Goal: Task Accomplishment & Management: Manage account settings

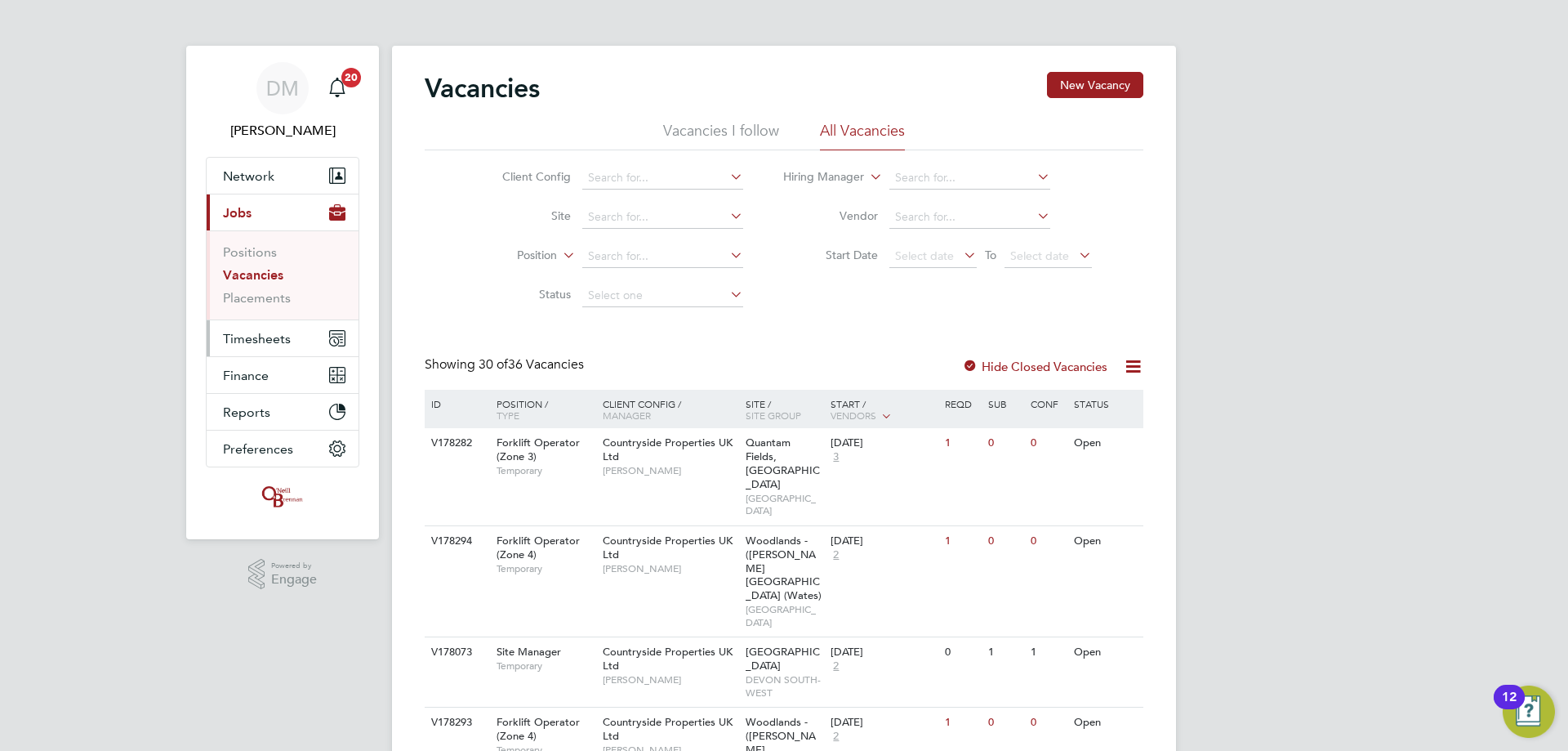
click at [273, 338] on span "Timesheets" at bounding box center [256, 339] width 68 height 15
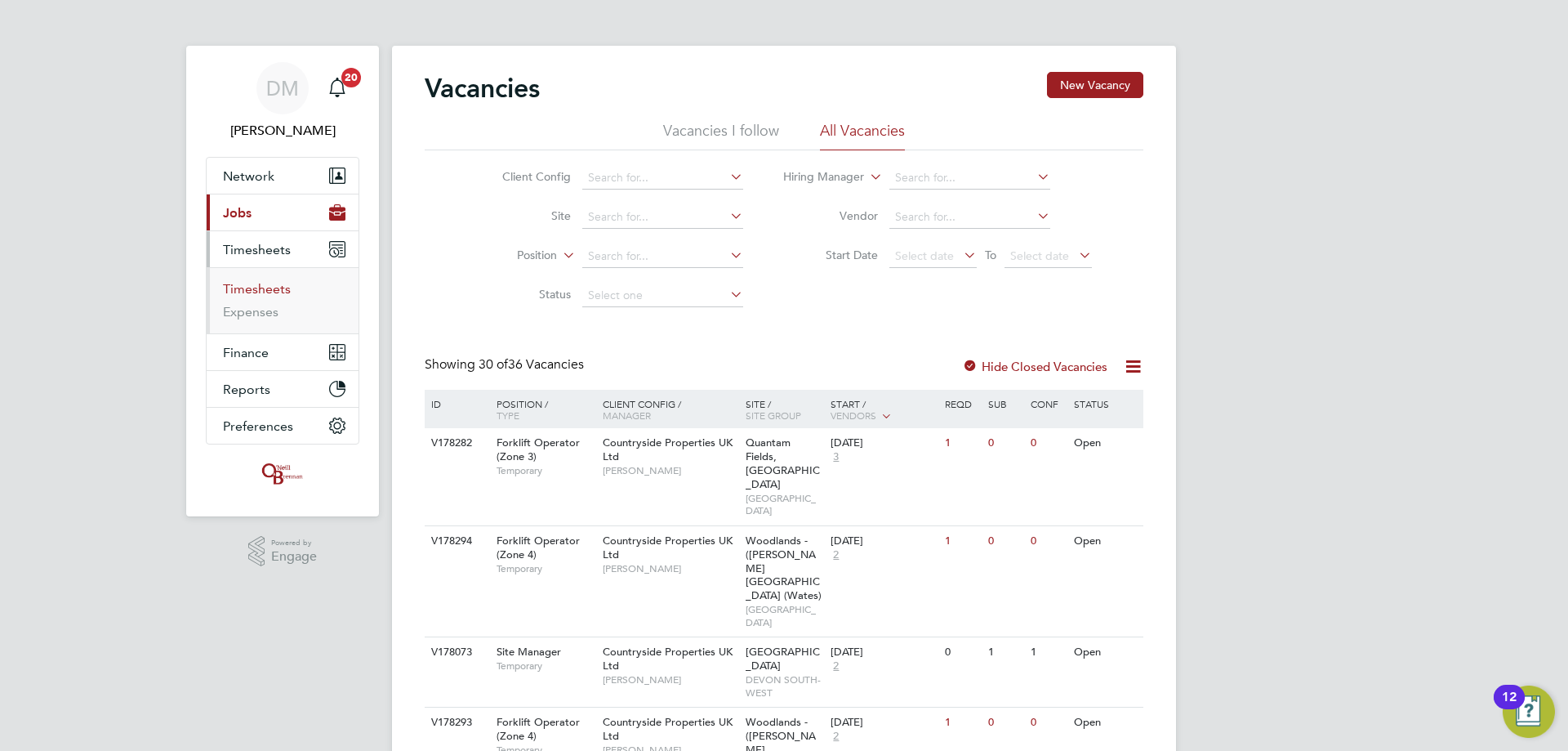
click at [257, 284] on link "Timesheets" at bounding box center [256, 288] width 68 height 15
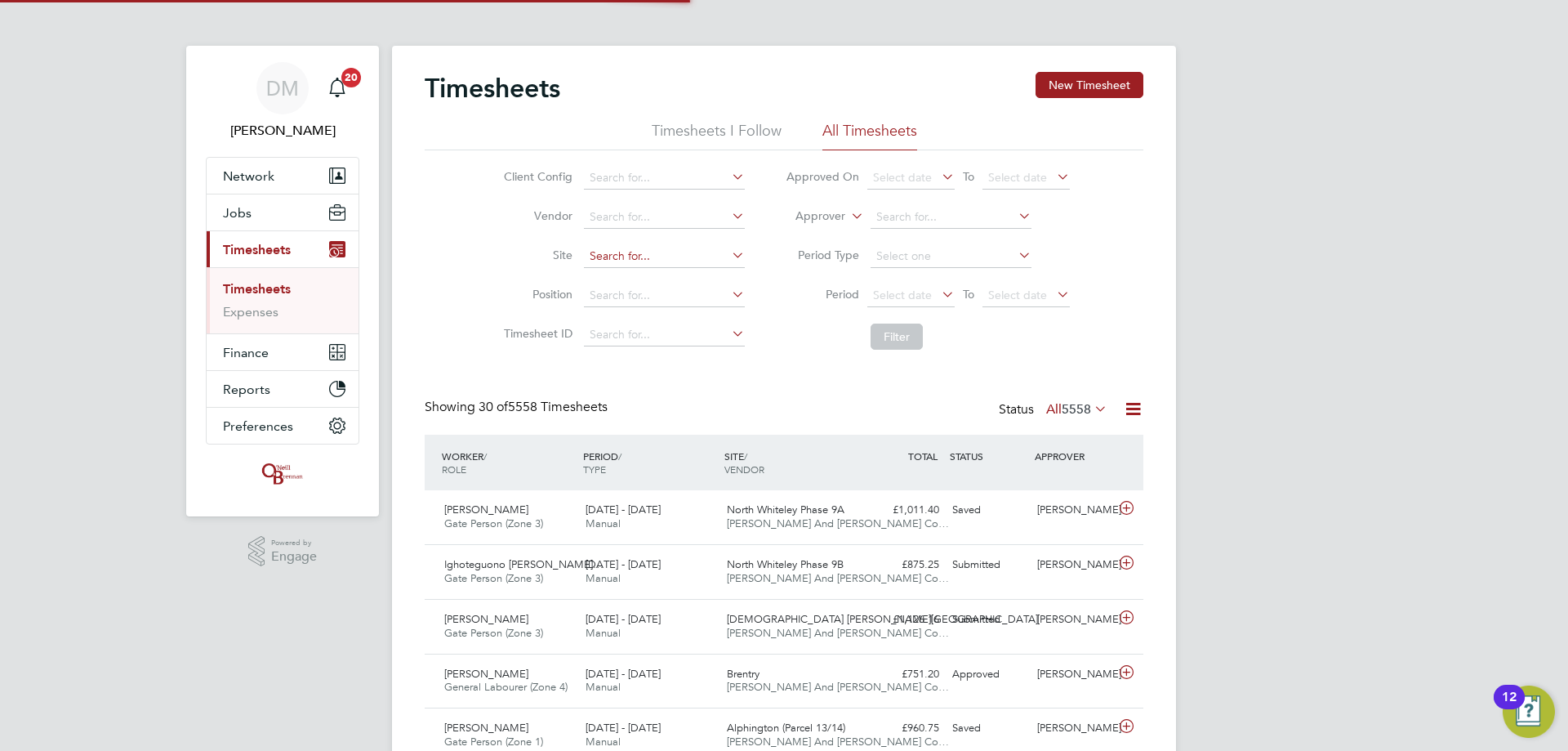
click at [600, 247] on input at bounding box center [665, 256] width 161 height 23
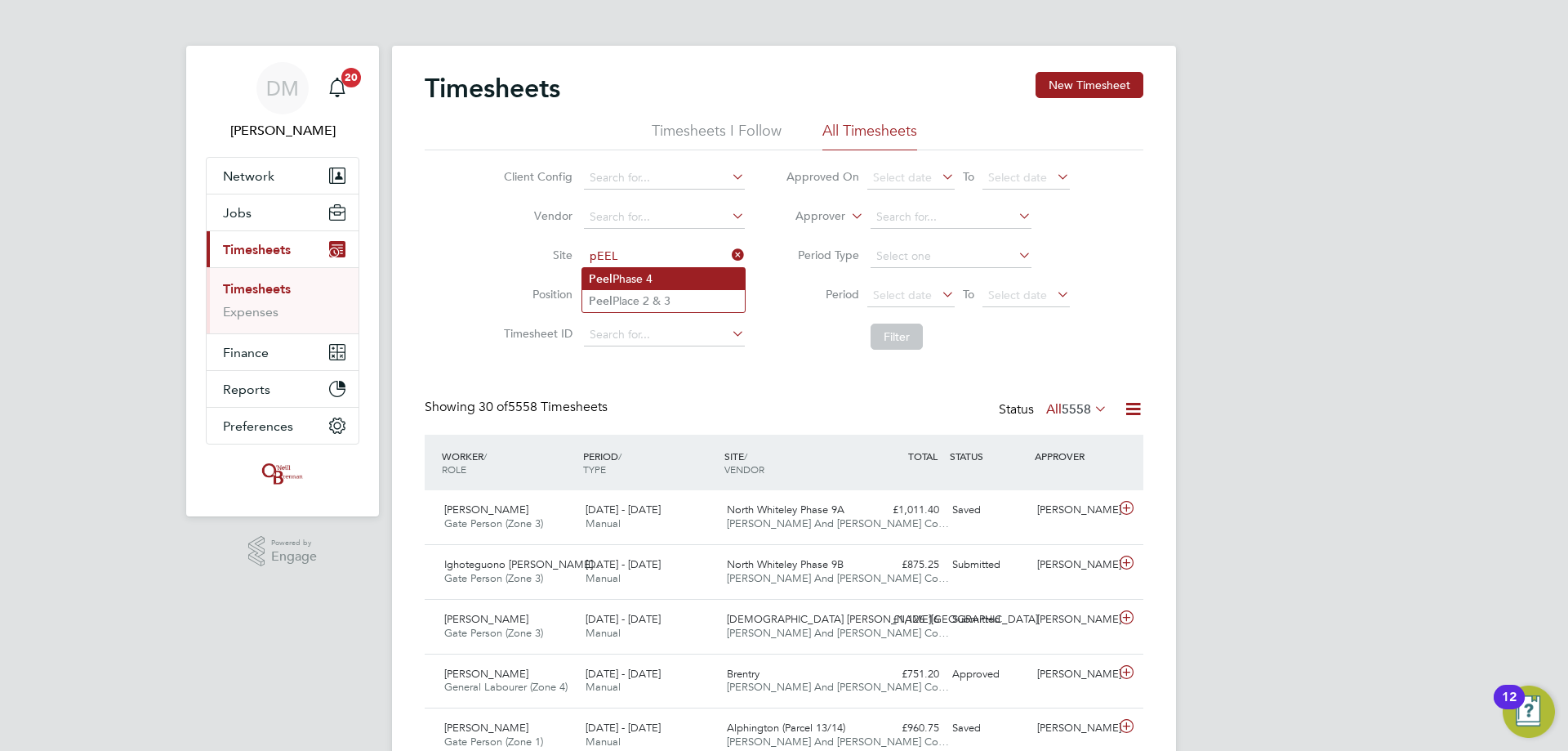
click at [686, 283] on li "Peel Phase 4" at bounding box center [664, 279] width 163 height 22
type input "Peel Phase 4"
click at [919, 342] on button "Filter" at bounding box center [897, 336] width 52 height 26
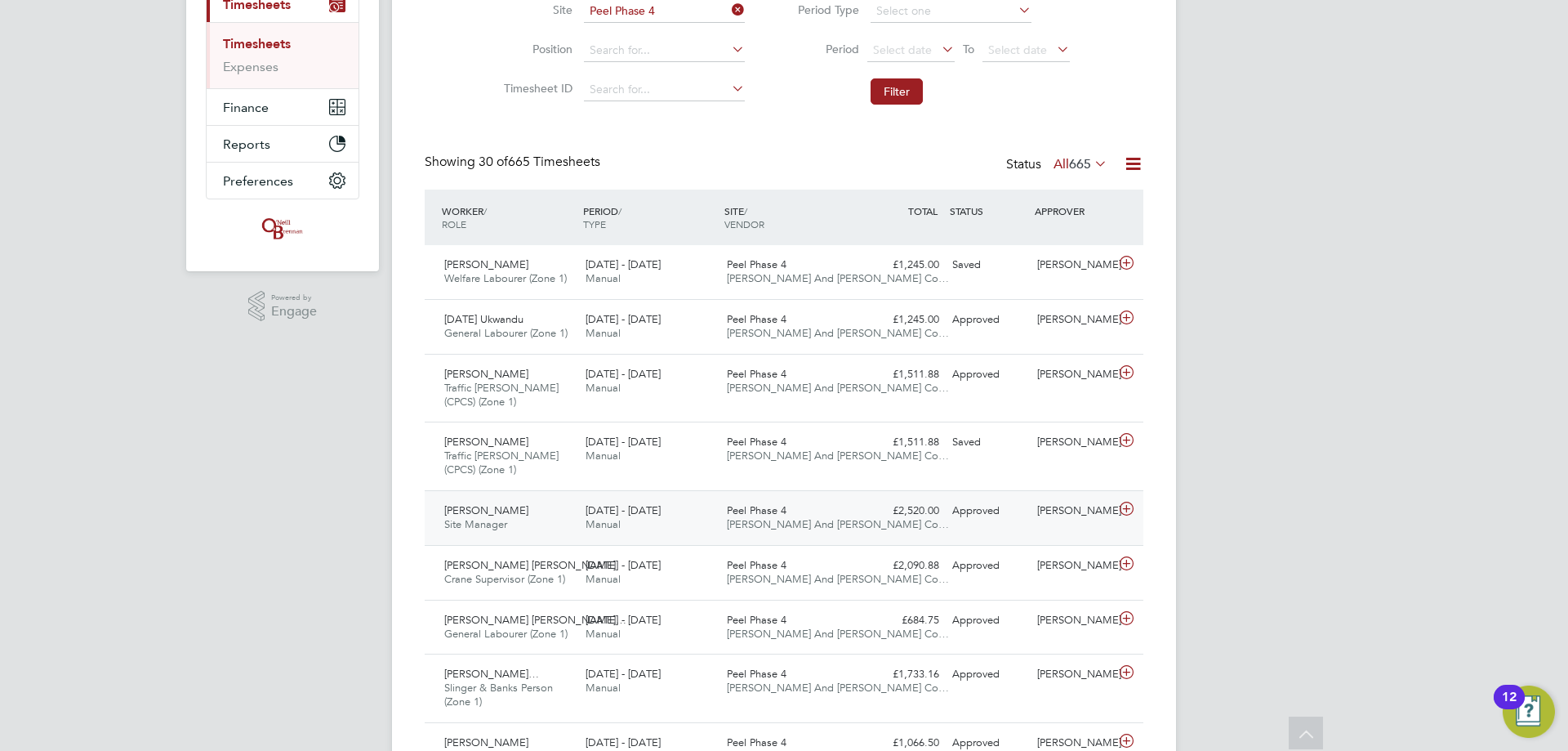
click at [540, 507] on div "Laith Alkargooli Site Manager 4 - 10 Aug 2025" at bounding box center [508, 518] width 141 height 41
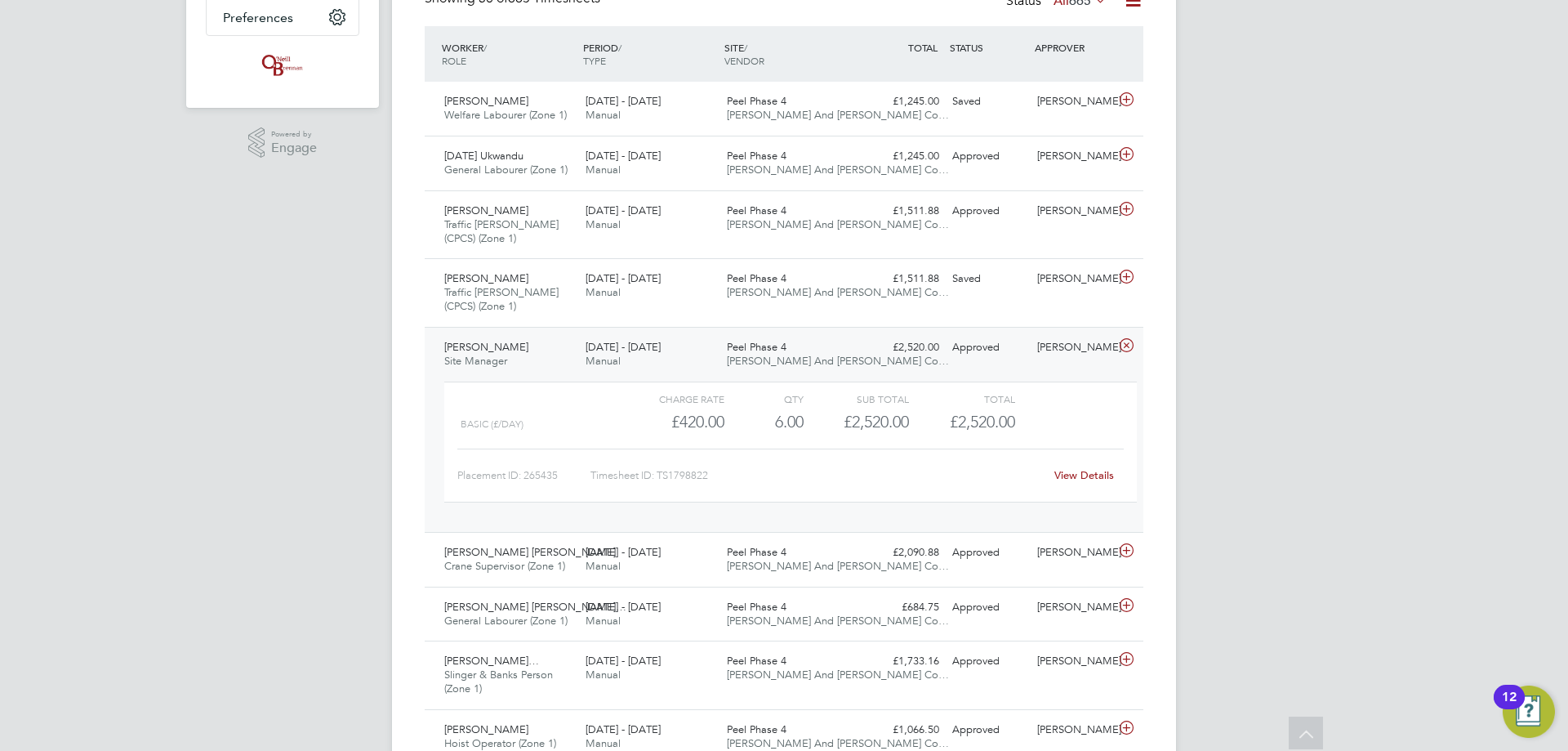
click at [1078, 468] on link "View Details" at bounding box center [1084, 475] width 60 height 14
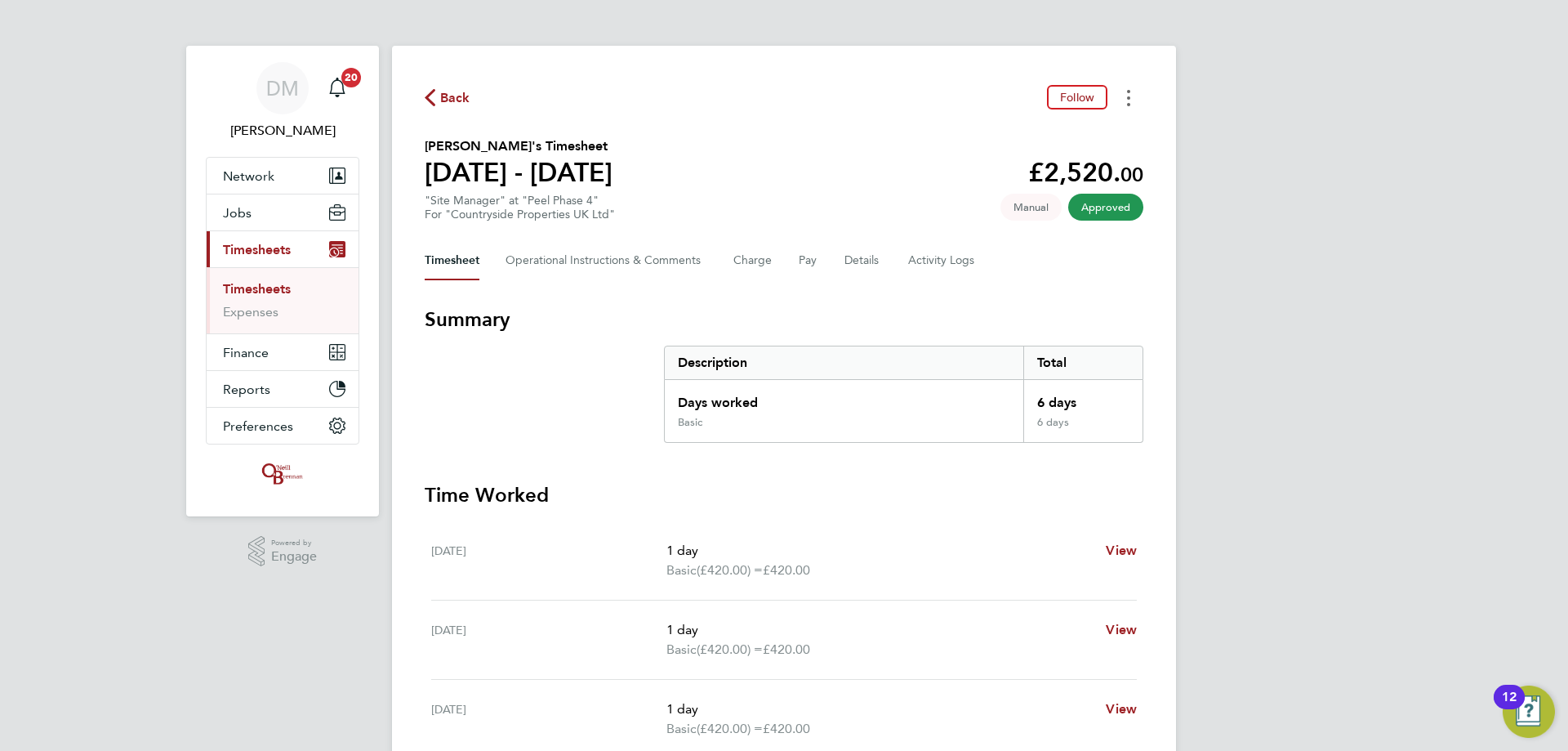
click at [1126, 96] on button "Timesheets Menu" at bounding box center [1128, 98] width 29 height 25
click at [1077, 132] on link "Download timesheet" at bounding box center [1045, 135] width 196 height 33
click at [432, 85] on div "Back Follow" at bounding box center [784, 98] width 719 height 25
click at [430, 90] on icon "button" at bounding box center [429, 98] width 11 height 17
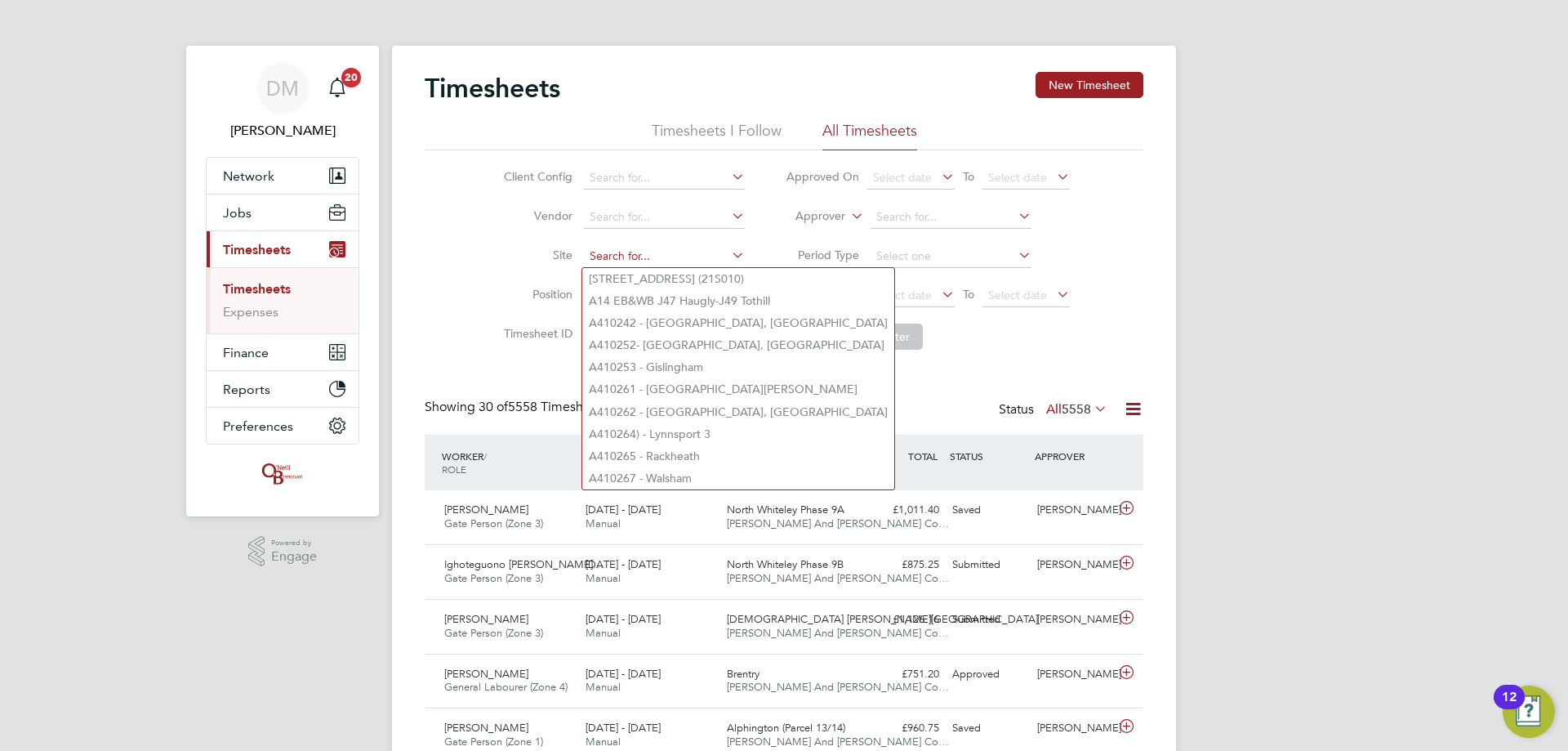
click at [664, 254] on input at bounding box center [665, 256] width 161 height 23
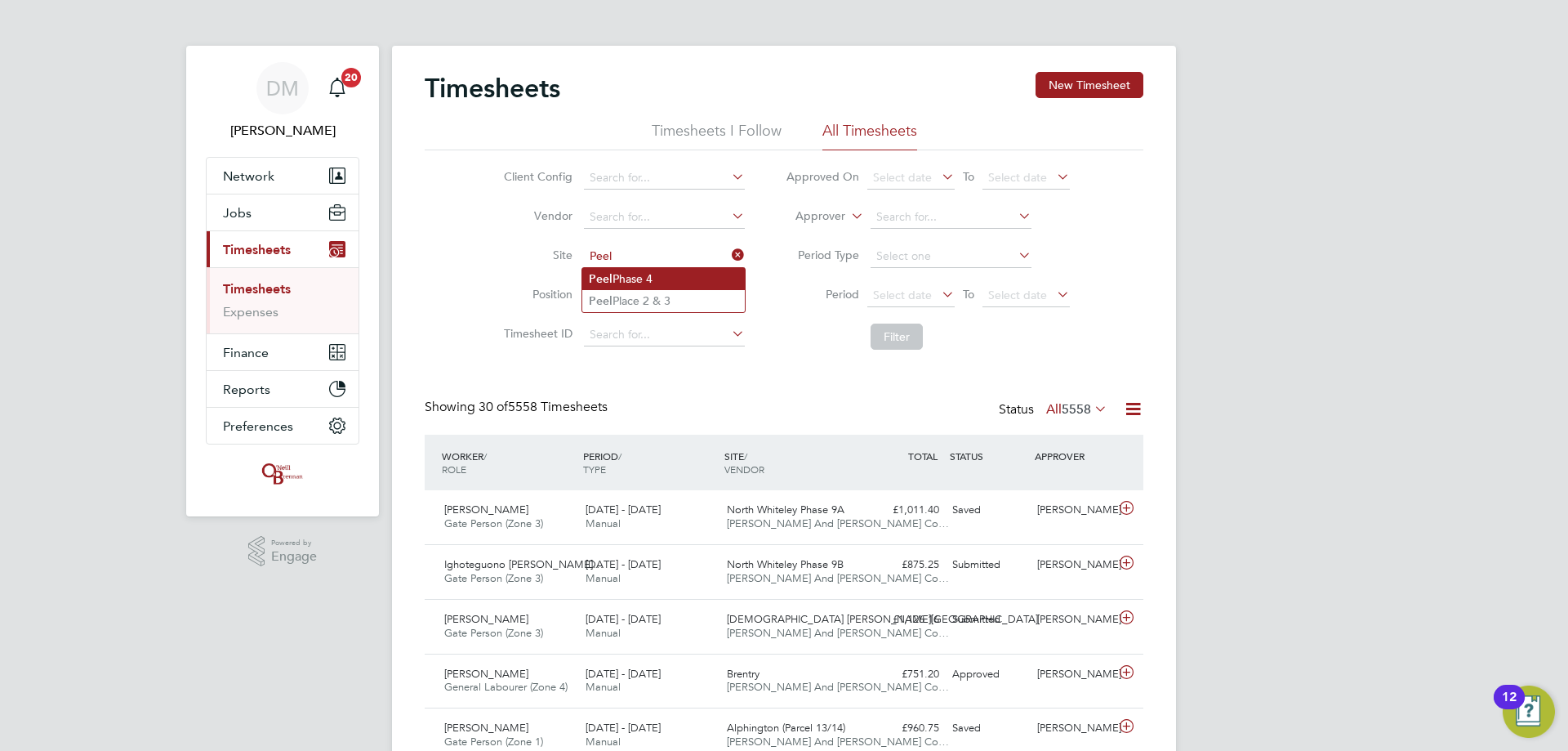
click at [666, 270] on li "Peel Phase 4" at bounding box center [664, 279] width 163 height 22
type input "Peel Phase 4"
click at [893, 326] on button "Filter" at bounding box center [897, 336] width 52 height 26
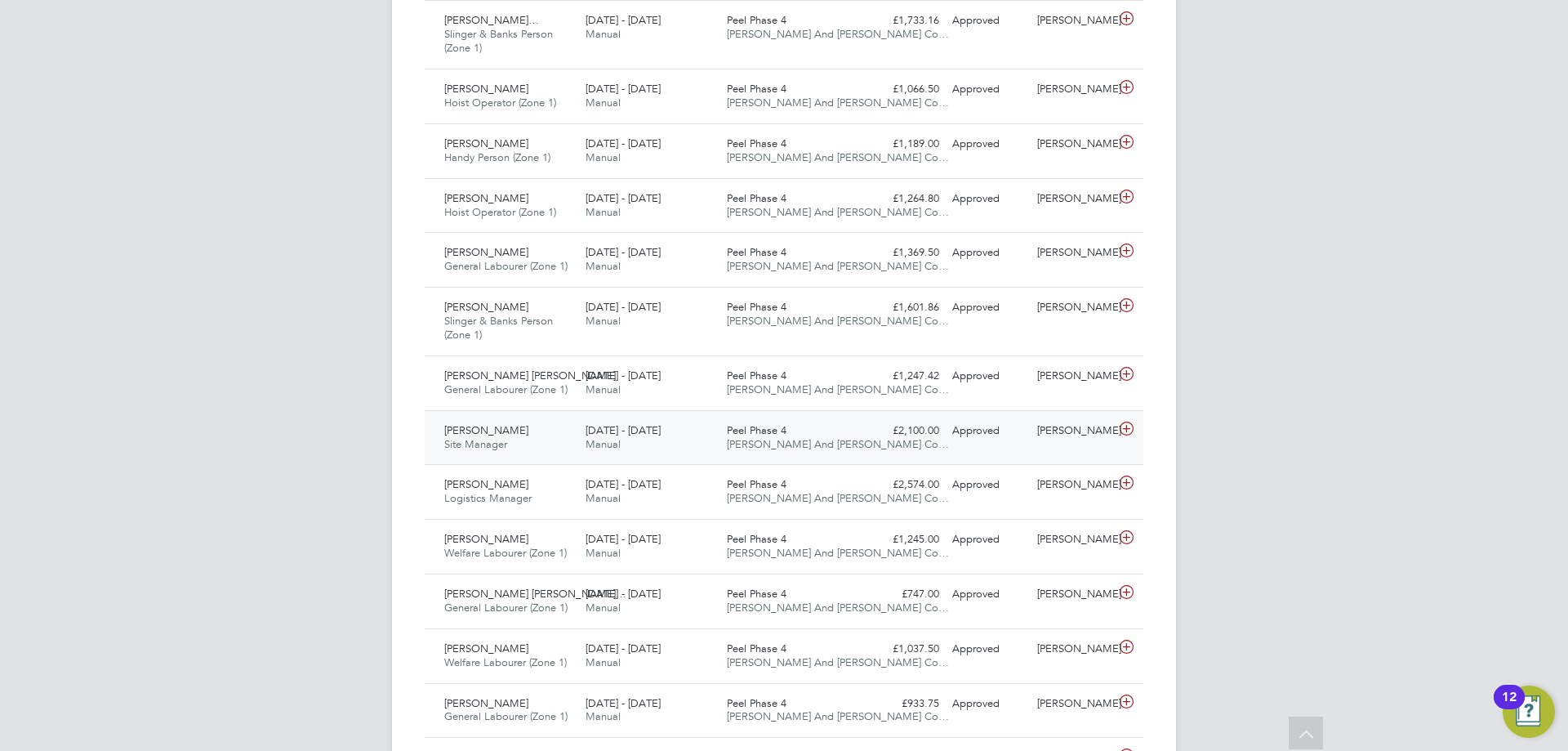
click at [555, 453] on div "[PERSON_NAME] Site Manager [DATE] - [DATE]" at bounding box center [508, 437] width 141 height 41
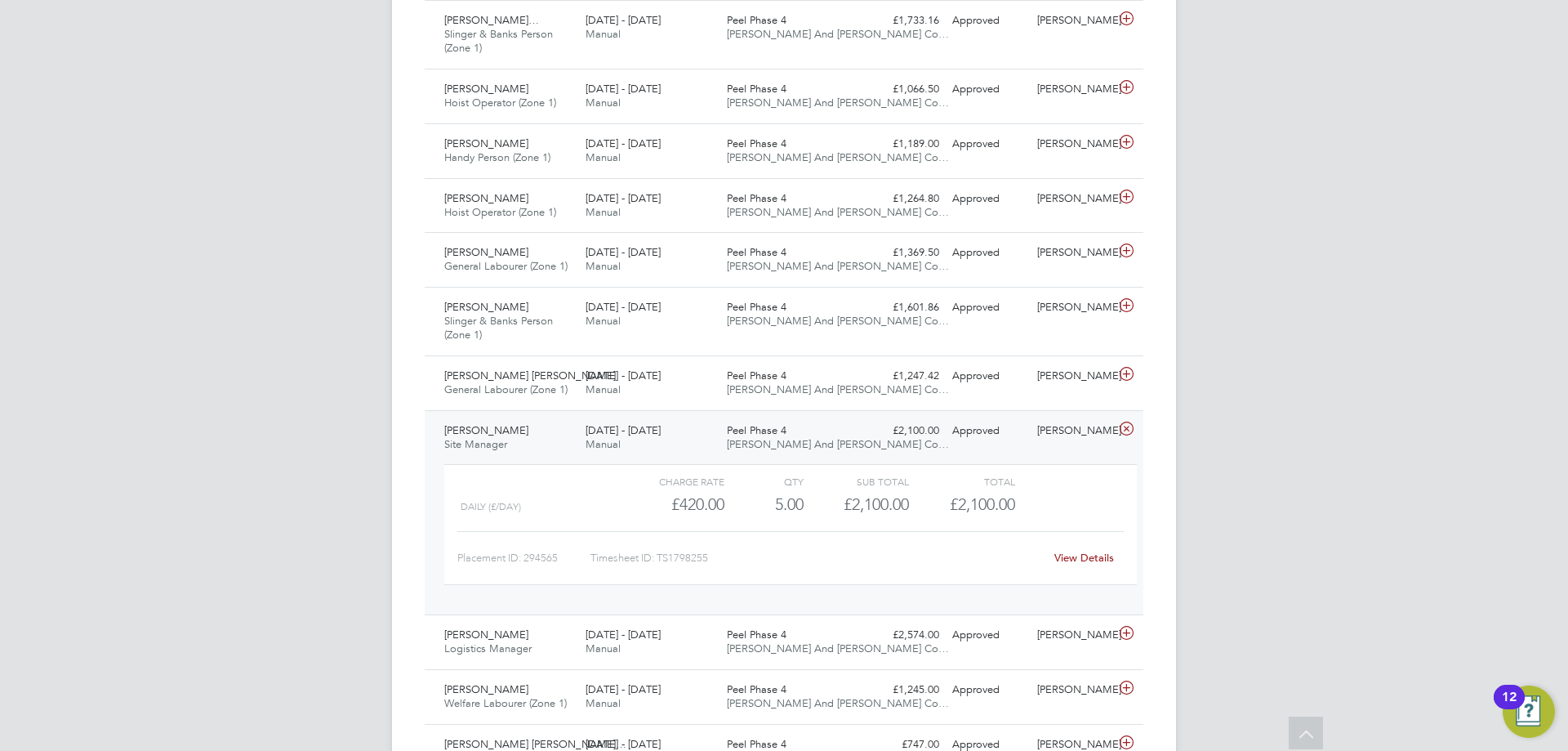
click at [1094, 555] on link "View Details" at bounding box center [1084, 557] width 60 height 14
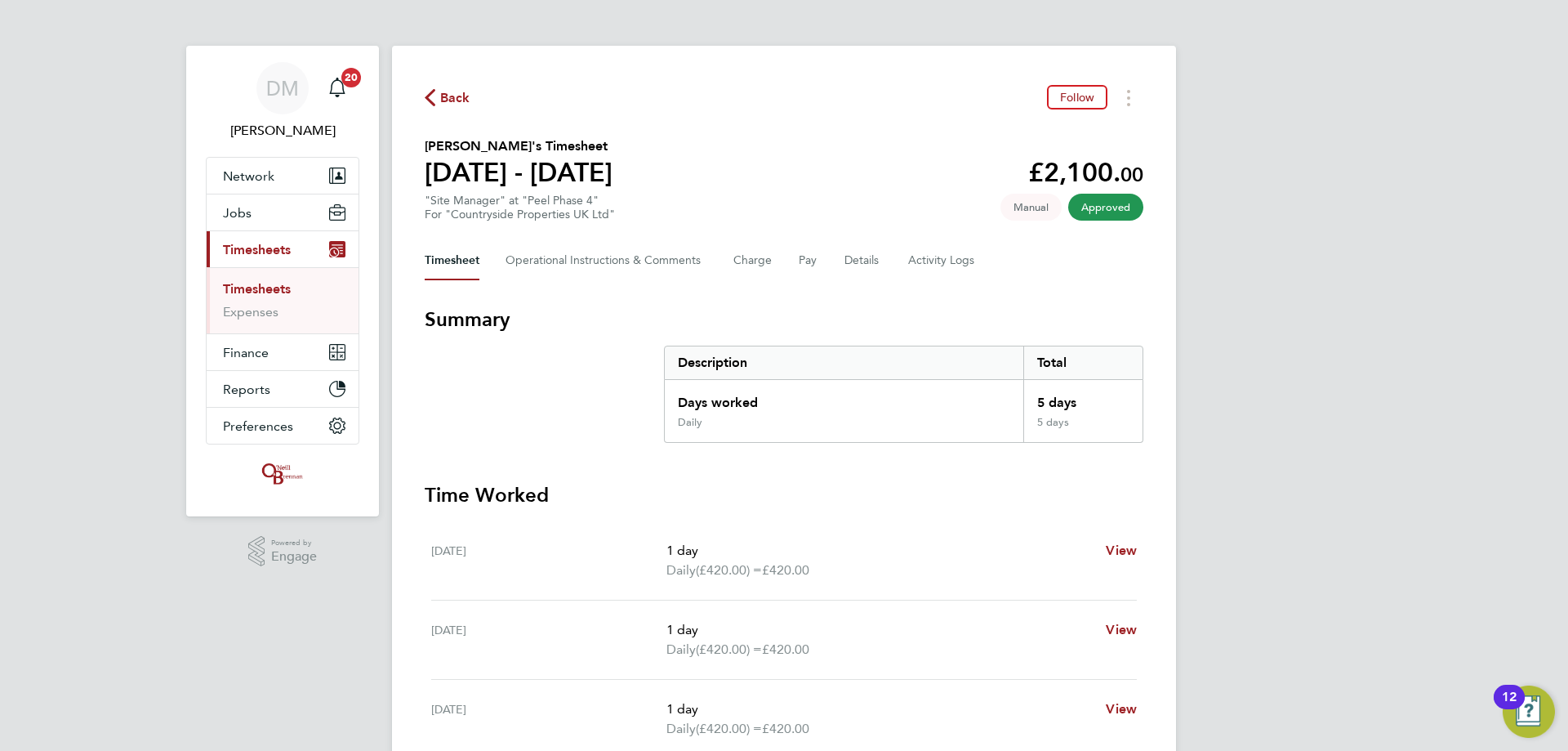
scroll to position [81, 0]
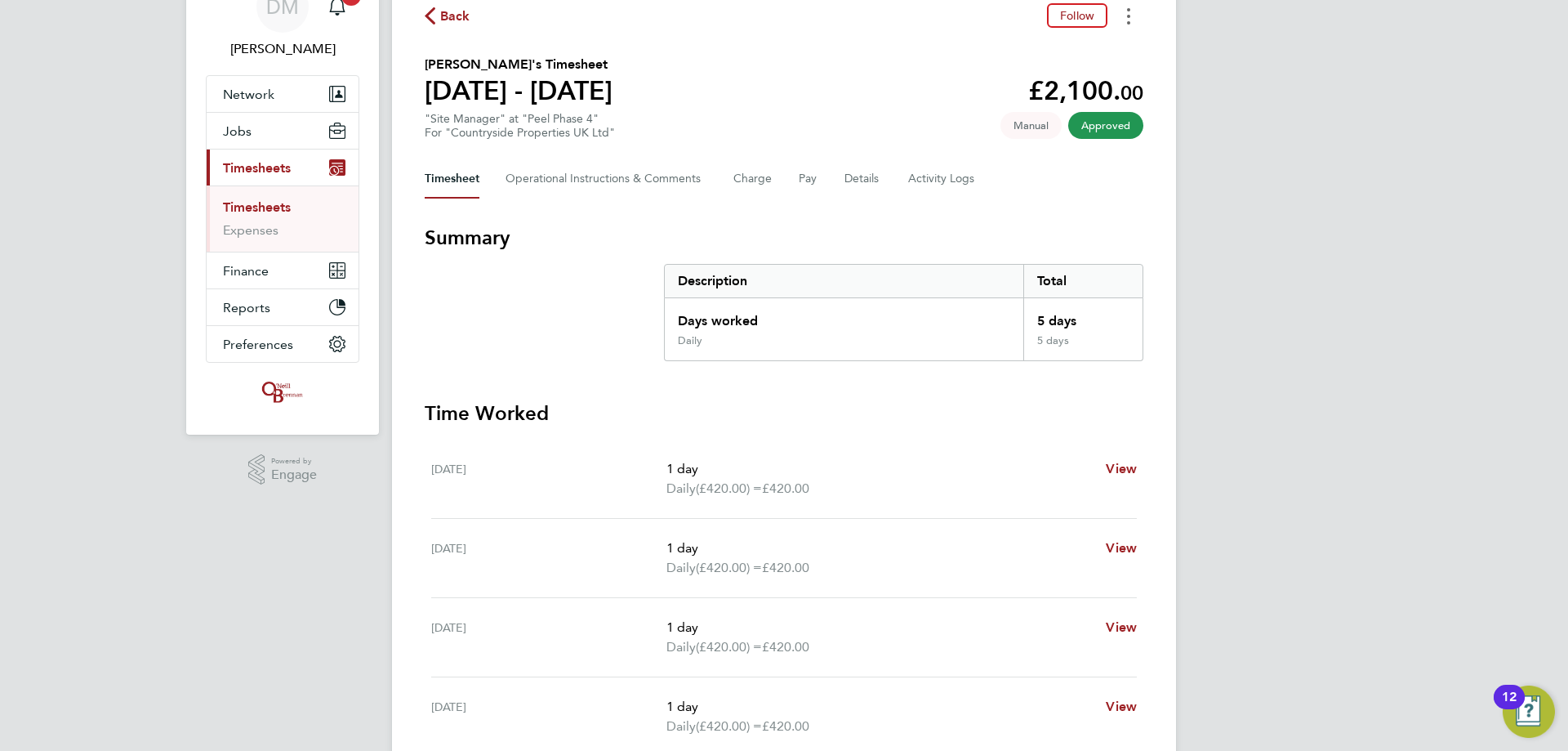
click at [1130, 23] on button "Timesheets Menu" at bounding box center [1128, 15] width 29 height 25
click at [1112, 60] on link "Download timesheet" at bounding box center [1045, 52] width 196 height 33
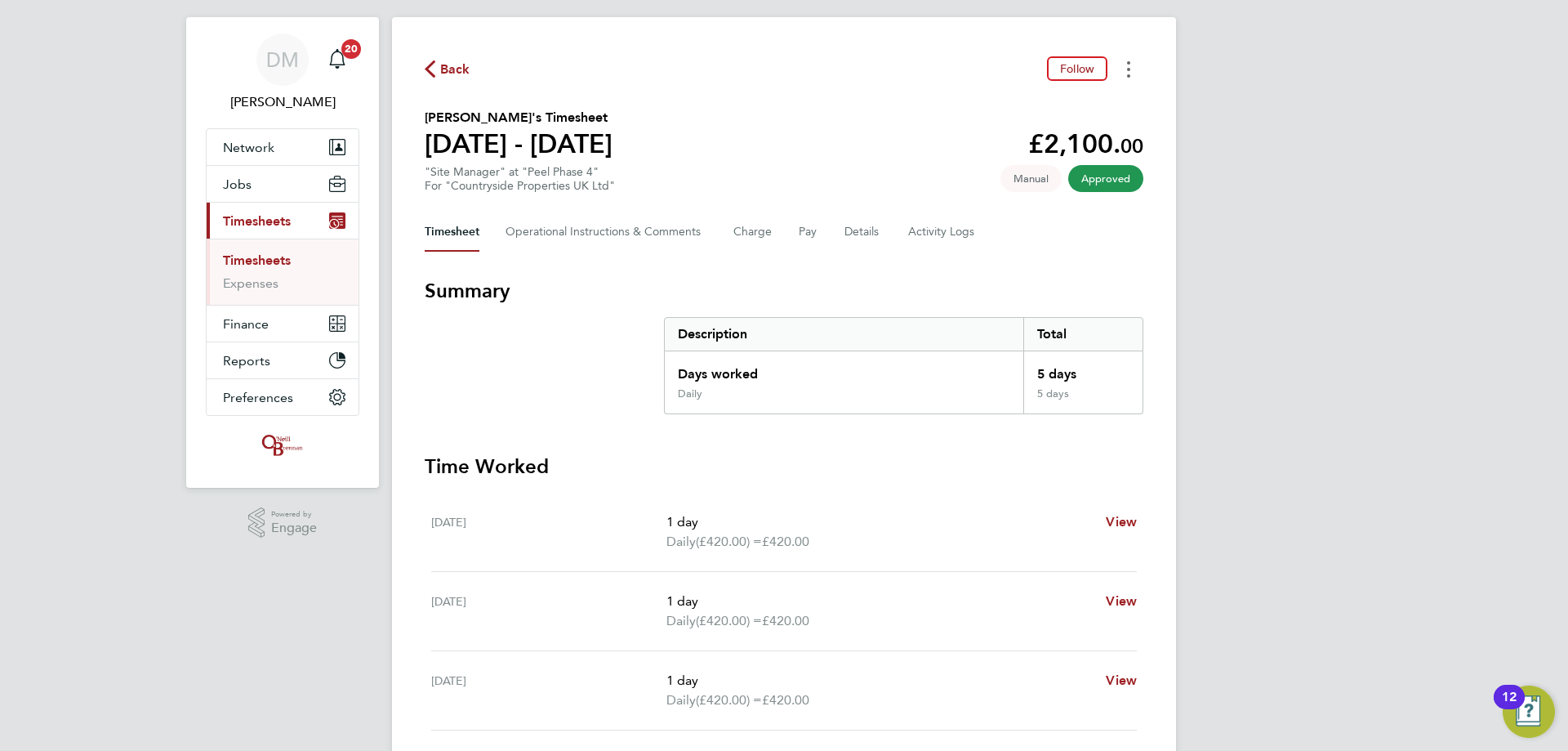
scroll to position [0, 0]
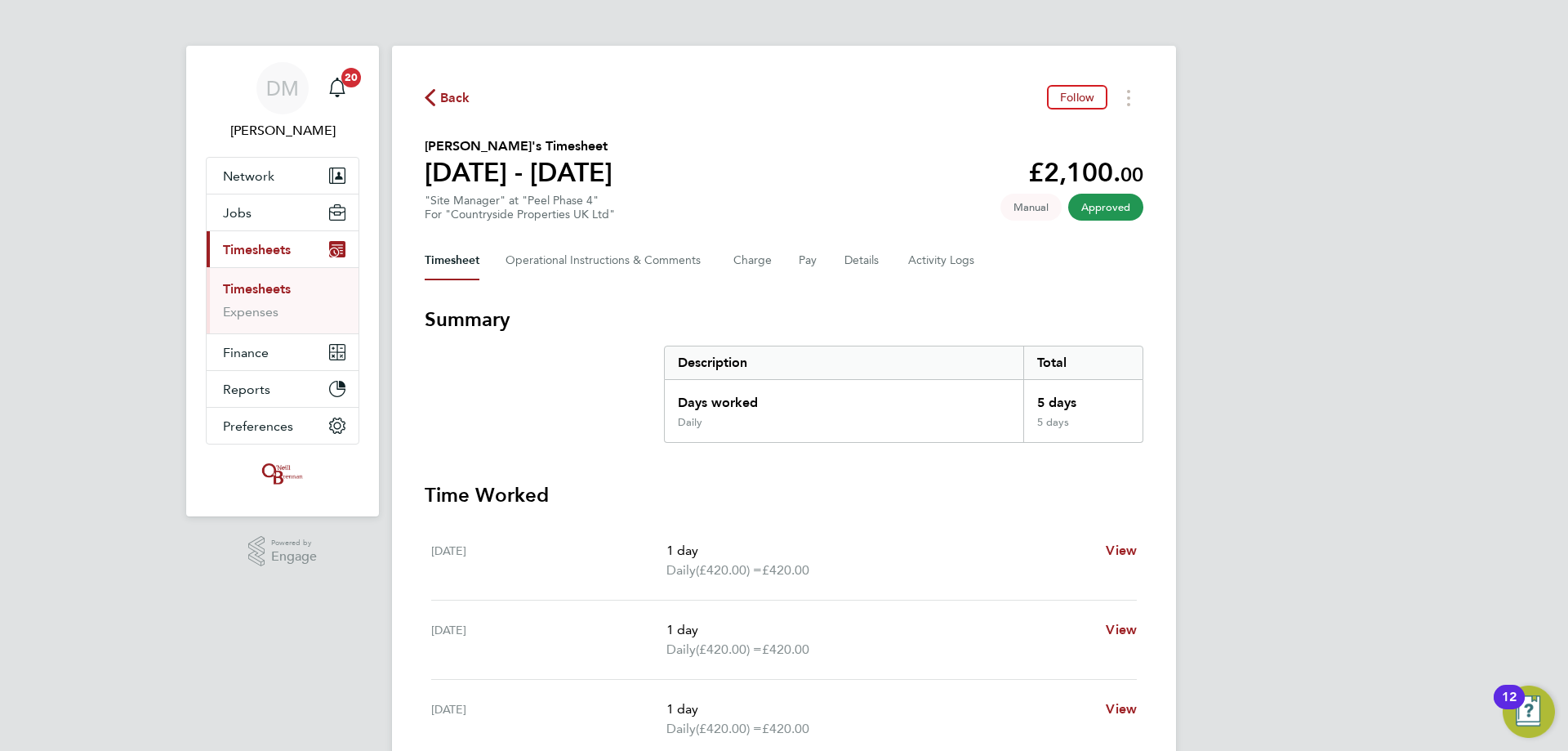
click at [253, 285] on link "Timesheets" at bounding box center [256, 288] width 68 height 15
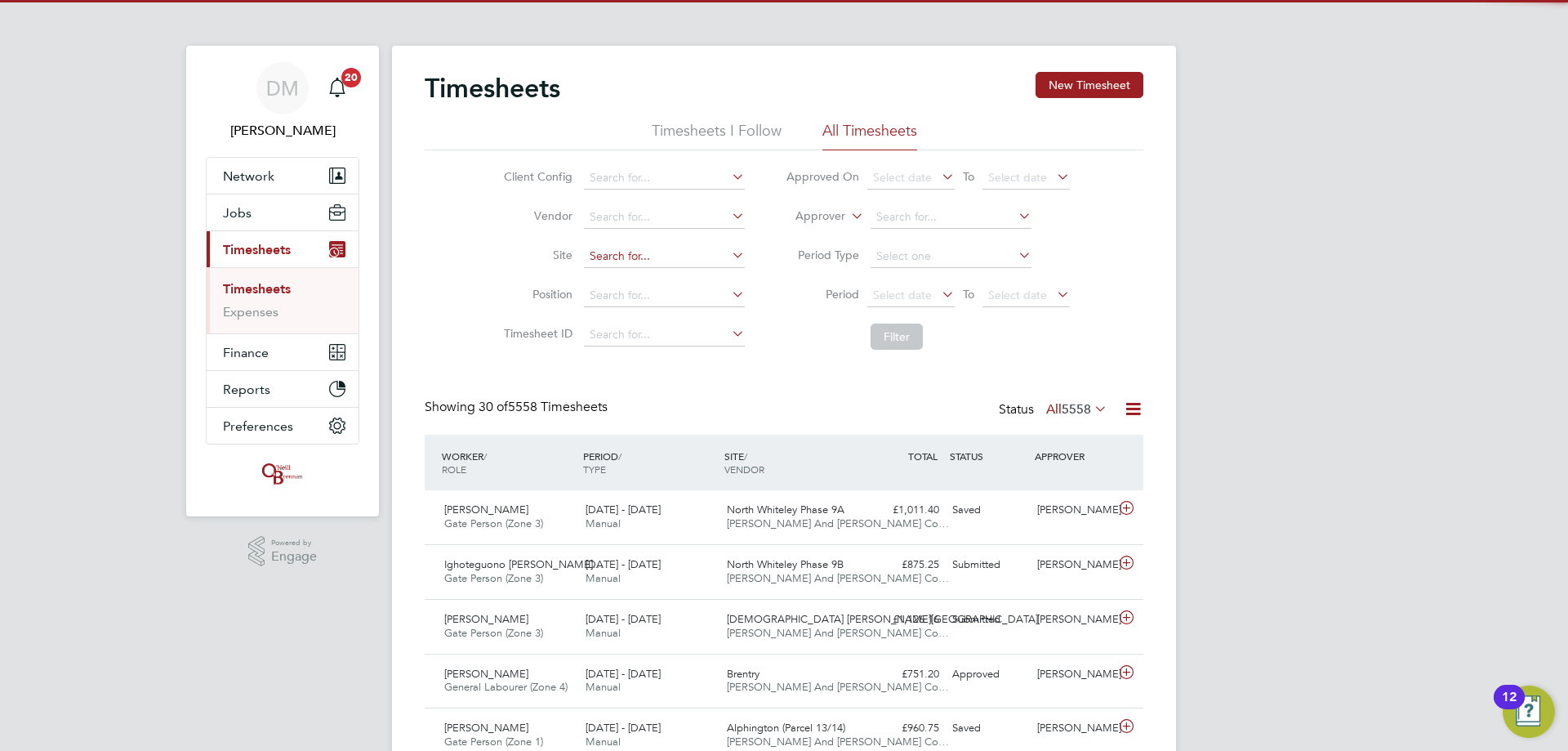
click at [628, 245] on input at bounding box center [665, 256] width 161 height 23
click at [638, 284] on b "St" at bounding box center [636, 279] width 11 height 14
type input "Market Street"
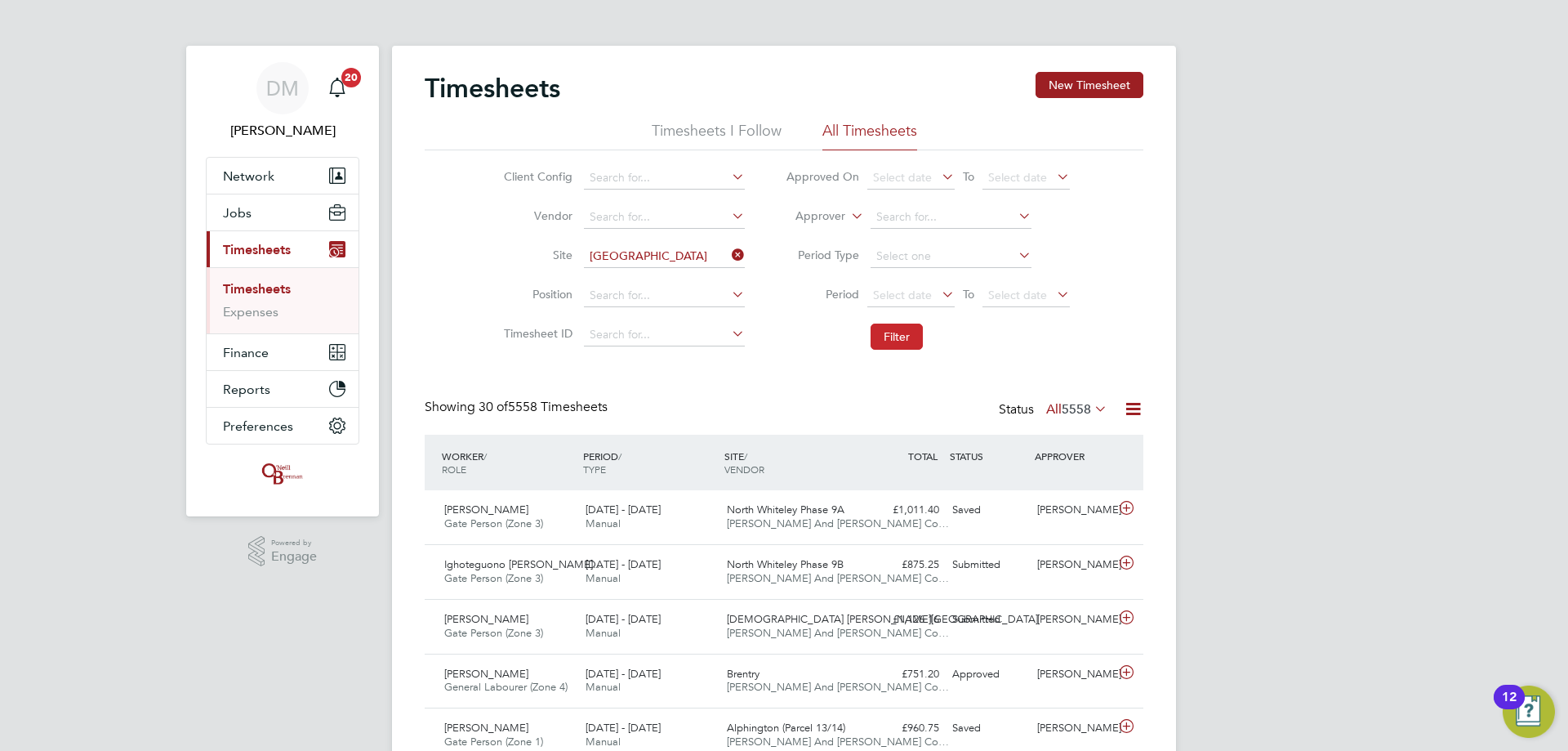
click at [903, 345] on button "Filter" at bounding box center [897, 336] width 52 height 26
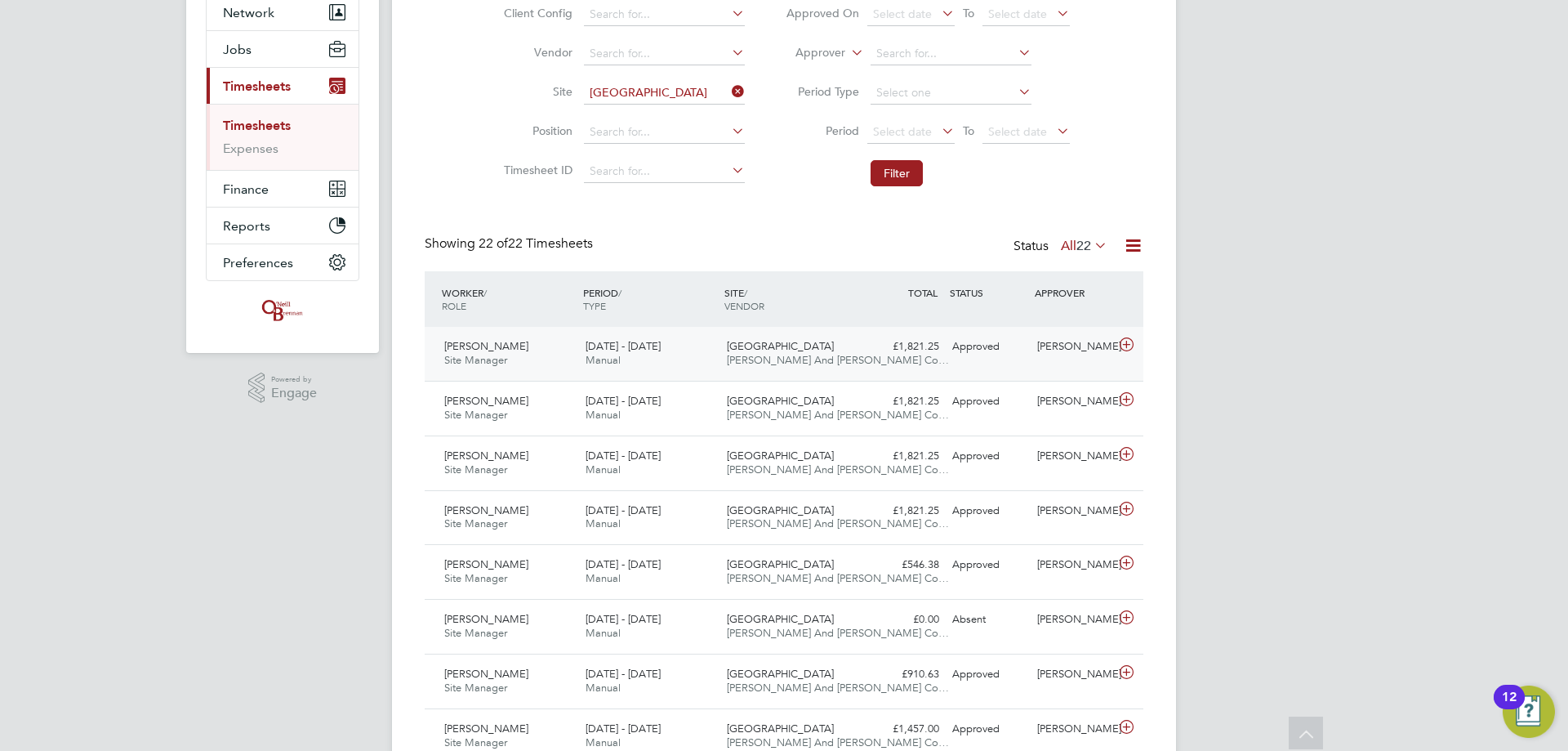
click at [681, 365] on div "4 - 10 Aug 2025 Manual" at bounding box center [649, 353] width 141 height 41
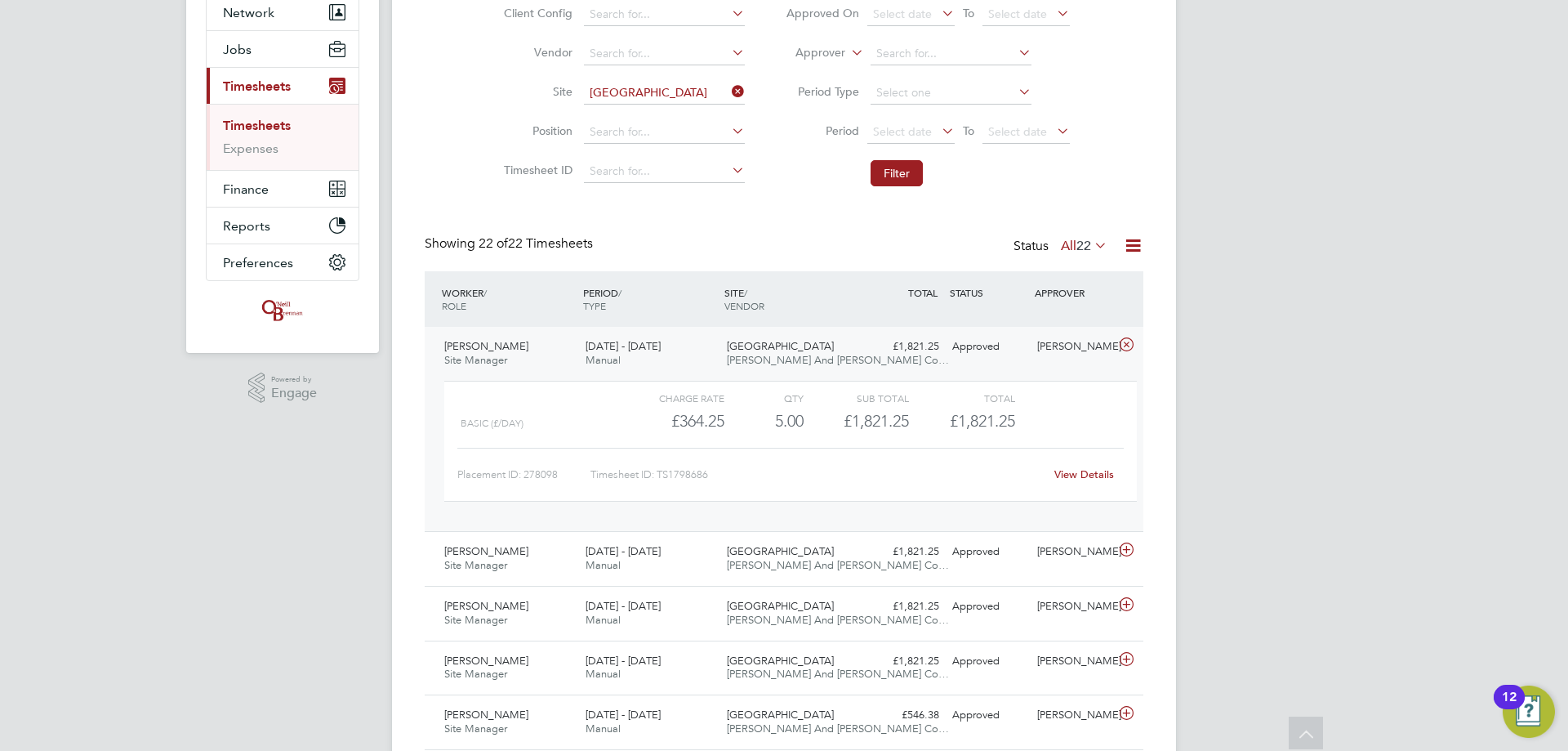
click at [1092, 473] on link "View Details" at bounding box center [1084, 474] width 60 height 14
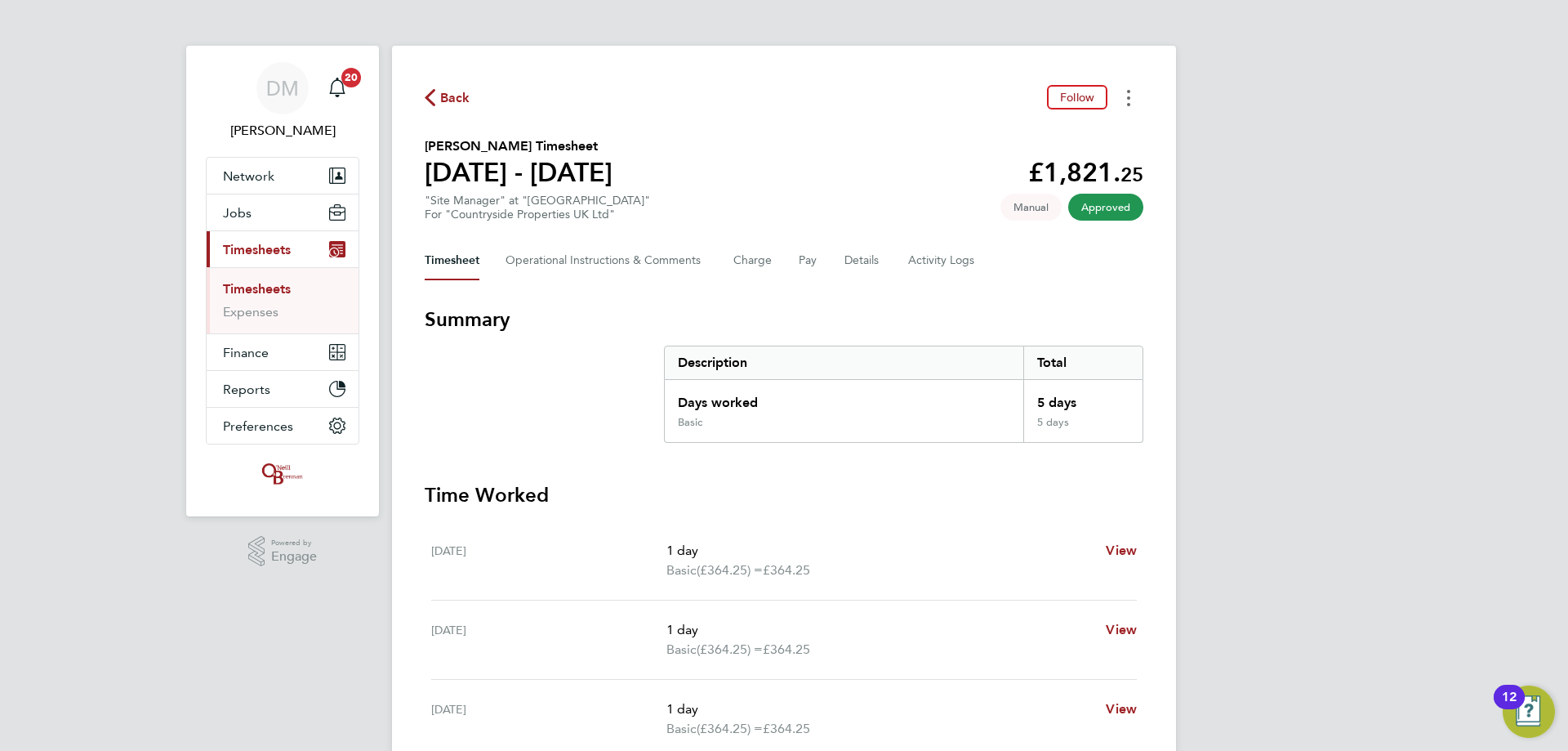
click at [1122, 102] on button "Timesheets Menu" at bounding box center [1128, 98] width 29 height 25
click at [1040, 135] on link "Download timesheet" at bounding box center [1045, 135] width 196 height 33
drag, startPoint x: 1121, startPoint y: 181, endPoint x: 1135, endPoint y: 120, distance: 62.6
click at [1121, 180] on span "25" at bounding box center [1132, 174] width 23 height 23
click at [1140, 102] on button "Timesheets Menu" at bounding box center [1128, 98] width 29 height 25
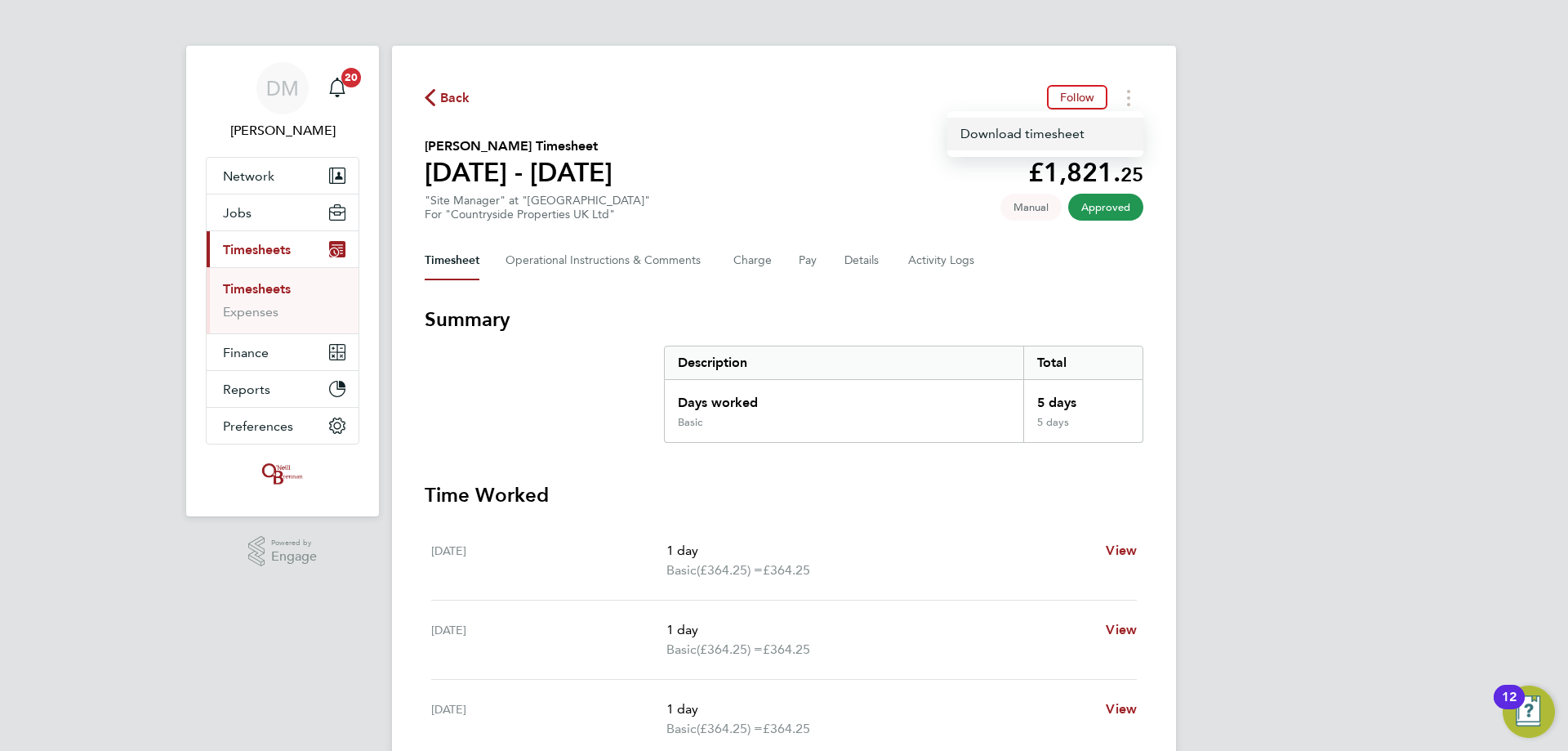
click at [1108, 139] on link "Download timesheet" at bounding box center [1045, 135] width 196 height 33
click at [1192, 177] on div "DM Danielle Murphy Notifications 20 Applications: Network Team Members Business…" at bounding box center [784, 590] width 1568 height 1181
